Goal: Information Seeking & Learning: Compare options

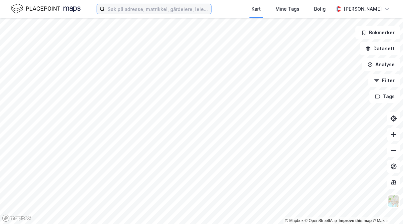
click at [169, 12] on input at bounding box center [158, 9] width 106 height 10
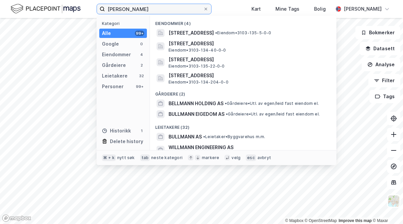
type input "[PERSON_NAME]"
click at [214, 33] on span "[STREET_ADDRESS]" at bounding box center [190, 33] width 45 height 8
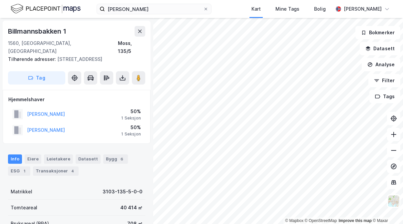
click at [138, 32] on icon at bounding box center [140, 31] width 4 height 3
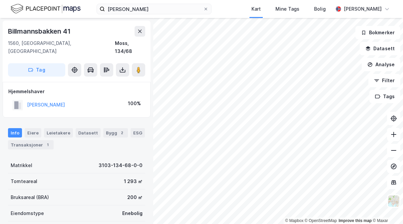
click at [0, 0] on button "[PERSON_NAME]" at bounding box center [0, 0] width 0 height 0
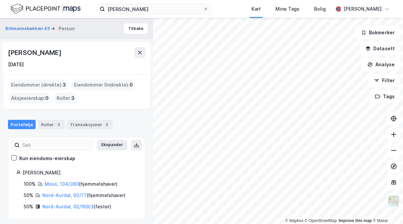
scroll to position [35, 0]
click at [50, 181] on link "Moss, 134/380" at bounding box center [62, 184] width 34 height 6
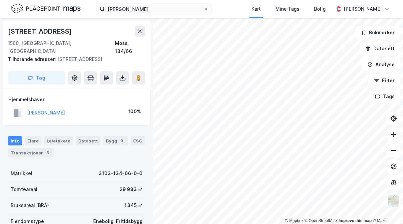
click at [0, 0] on button "[PERSON_NAME]" at bounding box center [0, 0] width 0 height 0
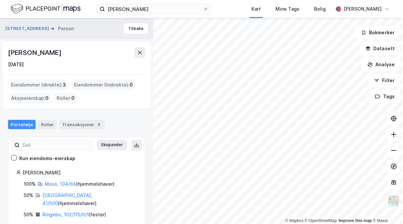
click at [51, 192] on link "[GEOGRAPHIC_DATA], 41/500" at bounding box center [67, 199] width 50 height 14
